Goal: Task Accomplishment & Management: Complete application form

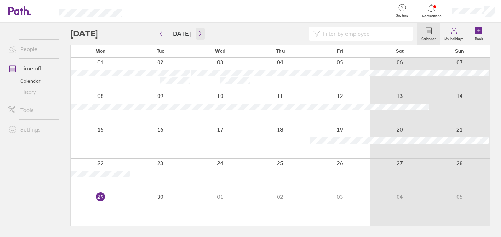
click at [199, 33] on icon "button" at bounding box center [199, 34] width 5 height 6
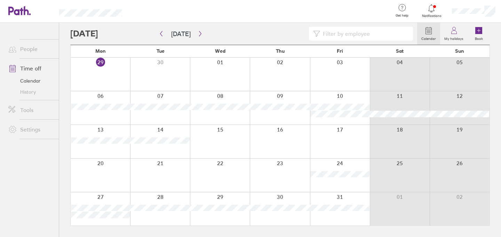
click at [332, 139] on div at bounding box center [340, 141] width 60 height 33
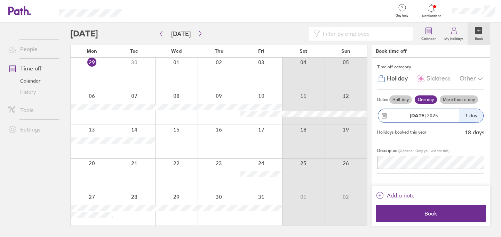
click at [415, 116] on strong "[DATE]" at bounding box center [417, 116] width 16 height 6
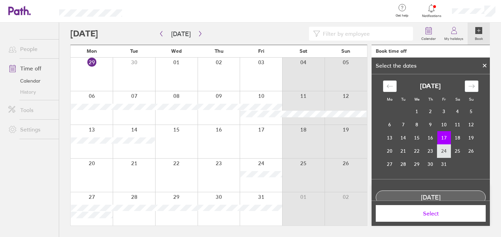
click at [442, 153] on td "24" at bounding box center [444, 151] width 14 height 13
click at [427, 220] on button "Select" at bounding box center [430, 213] width 110 height 17
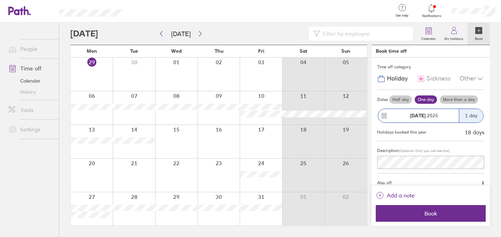
click at [481, 32] on icon at bounding box center [478, 30] width 7 height 7
click at [478, 30] on icon at bounding box center [478, 30] width 7 height 7
click at [421, 100] on label "One day" at bounding box center [425, 100] width 22 height 8
click at [0, 0] on input "One day" at bounding box center [0, 0] width 0 height 0
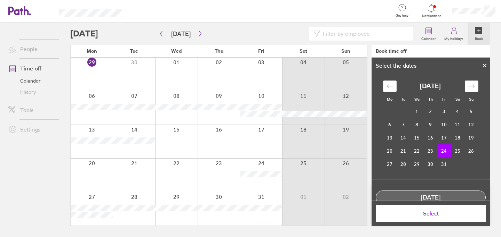
click at [443, 151] on td "24" at bounding box center [444, 151] width 14 height 13
click at [432, 216] on span "Select" at bounding box center [430, 214] width 100 height 6
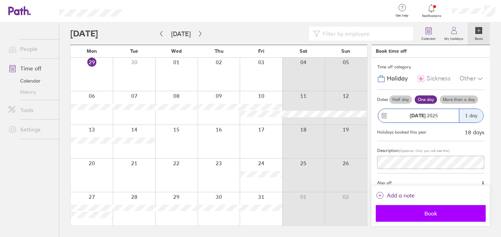
click at [419, 214] on span "Book" at bounding box center [430, 214] width 100 height 6
